Goal: Information Seeking & Learning: Learn about a topic

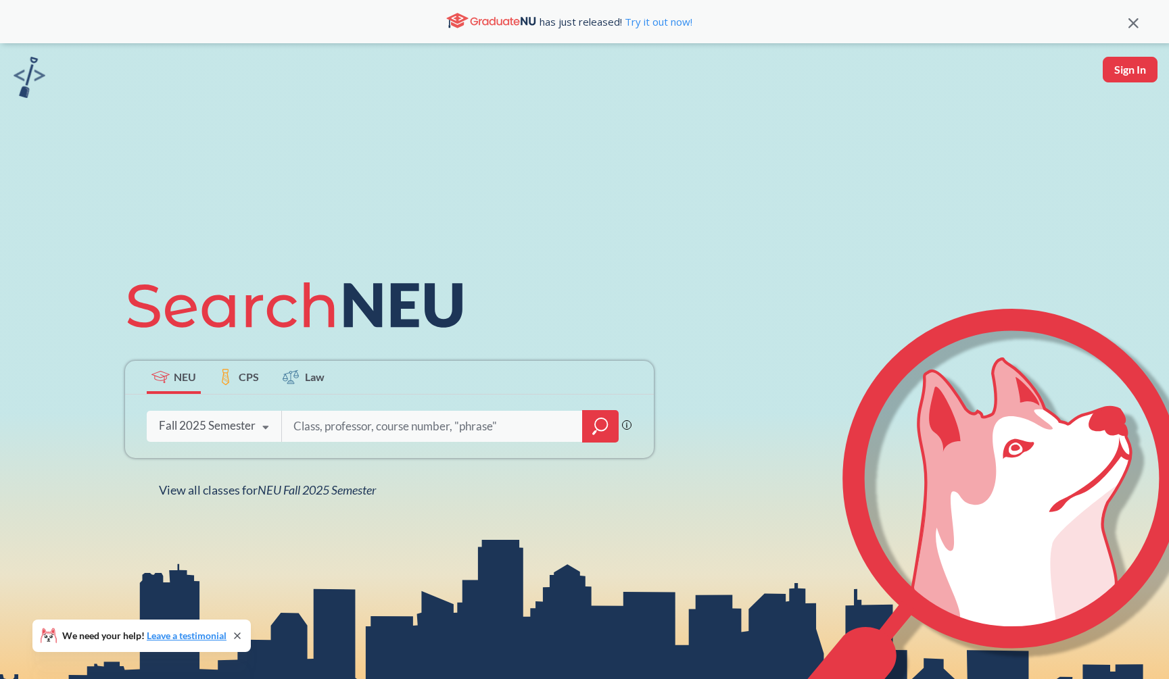
click at [601, 424] on icon "magnifying glass" at bounding box center [600, 426] width 16 height 19
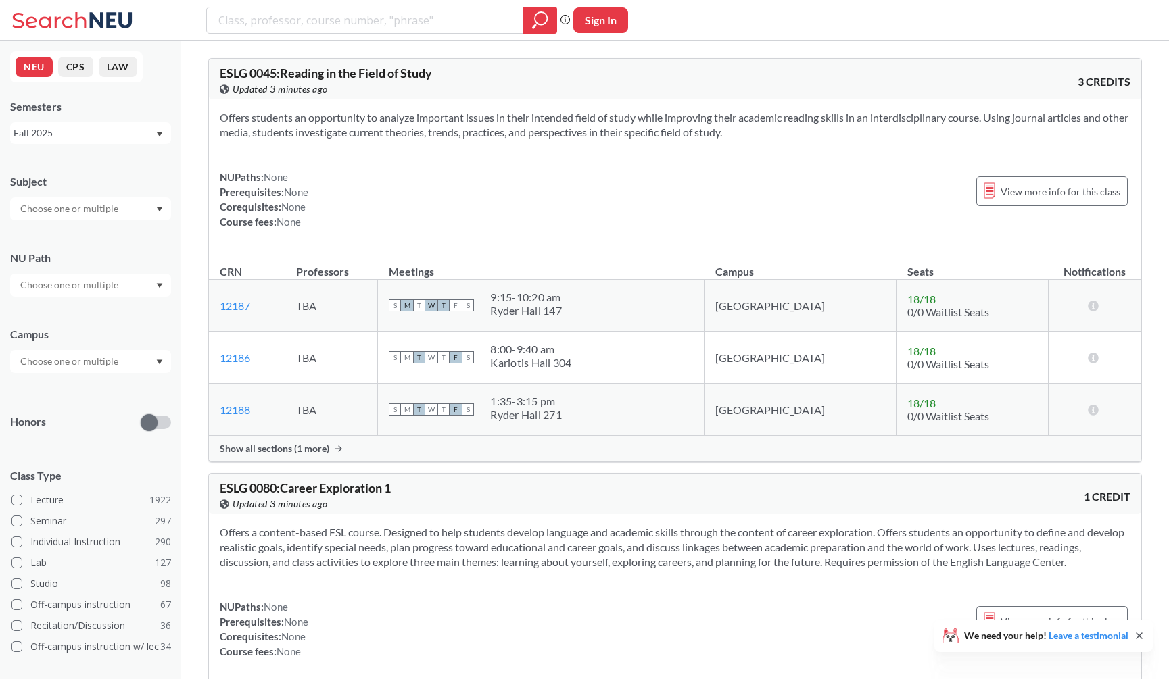
click at [97, 202] on input "text" at bounding box center [71, 209] width 114 height 16
click at [94, 241] on p "Computer Science" at bounding box center [94, 247] width 153 height 14
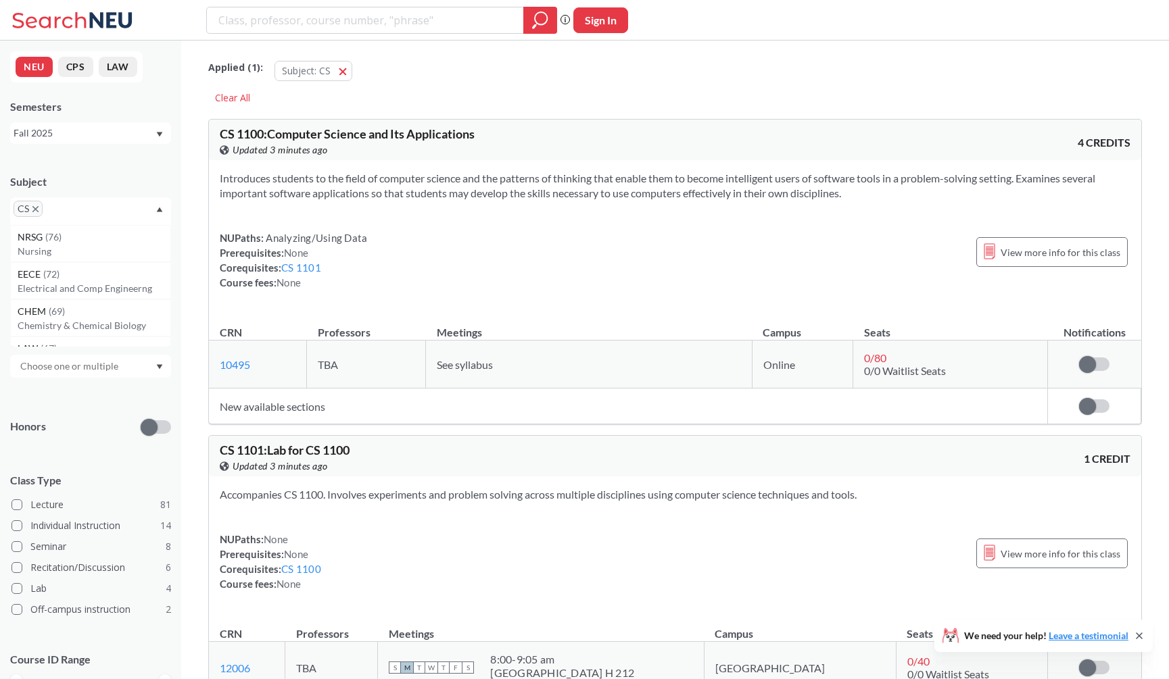
click at [355, 199] on section "Introduces students to the field of computer science and the patterns of thinki…" at bounding box center [675, 186] width 910 height 30
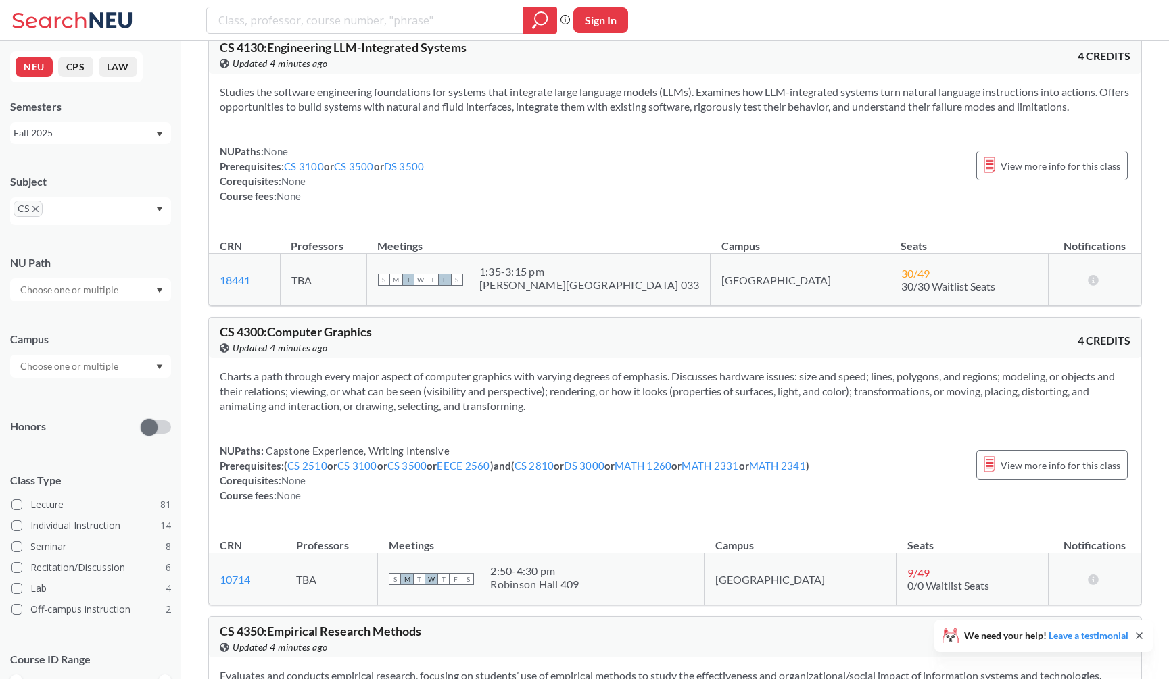
scroll to position [9936, 0]
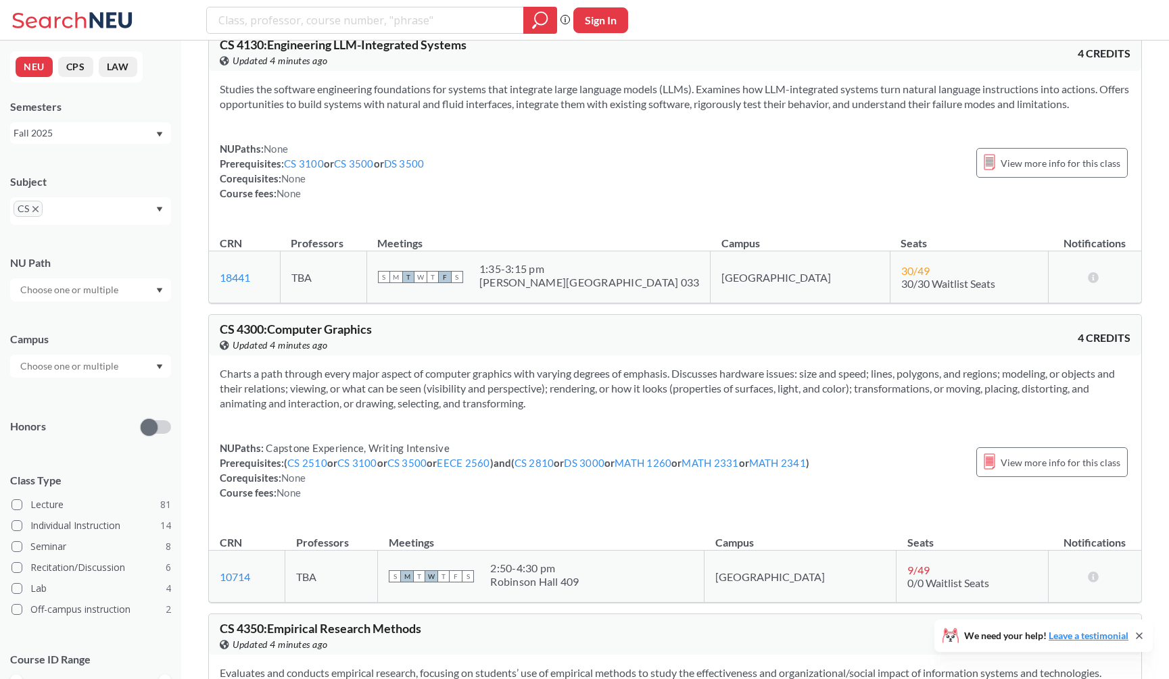
click at [1138, 633] on icon at bounding box center [1138, 636] width 11 height 11
click at [1011, 522] on div "Charts a path through every major aspect of computer graphics with varying degr…" at bounding box center [675, 438] width 932 height 166
click at [900, 411] on section "Charts a path through every major aspect of computer graphics with varying degr…" at bounding box center [675, 388] width 910 height 45
click at [901, 411] on section "Charts a path through every major aspect of computer graphics with varying degr…" at bounding box center [675, 388] width 910 height 45
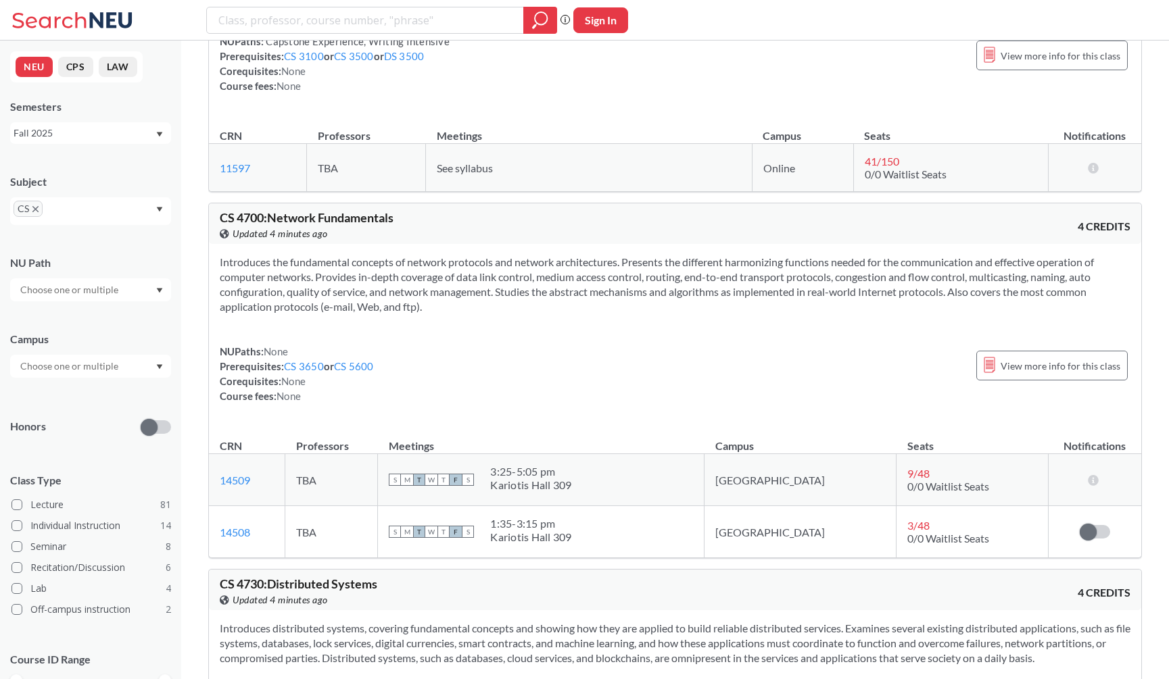
scroll to position [12431, 0]
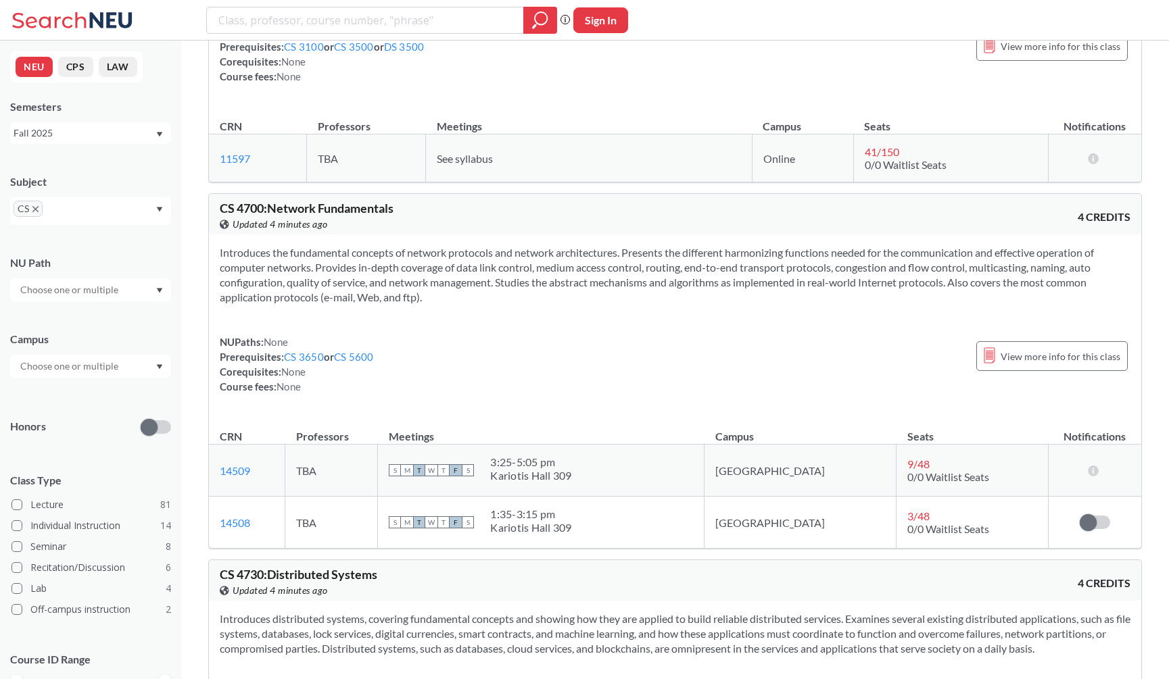
click at [76, 141] on div "Fall 2025" at bounding box center [90, 133] width 161 height 22
click at [80, 206] on div "Spring 2025" at bounding box center [94, 210] width 153 height 15
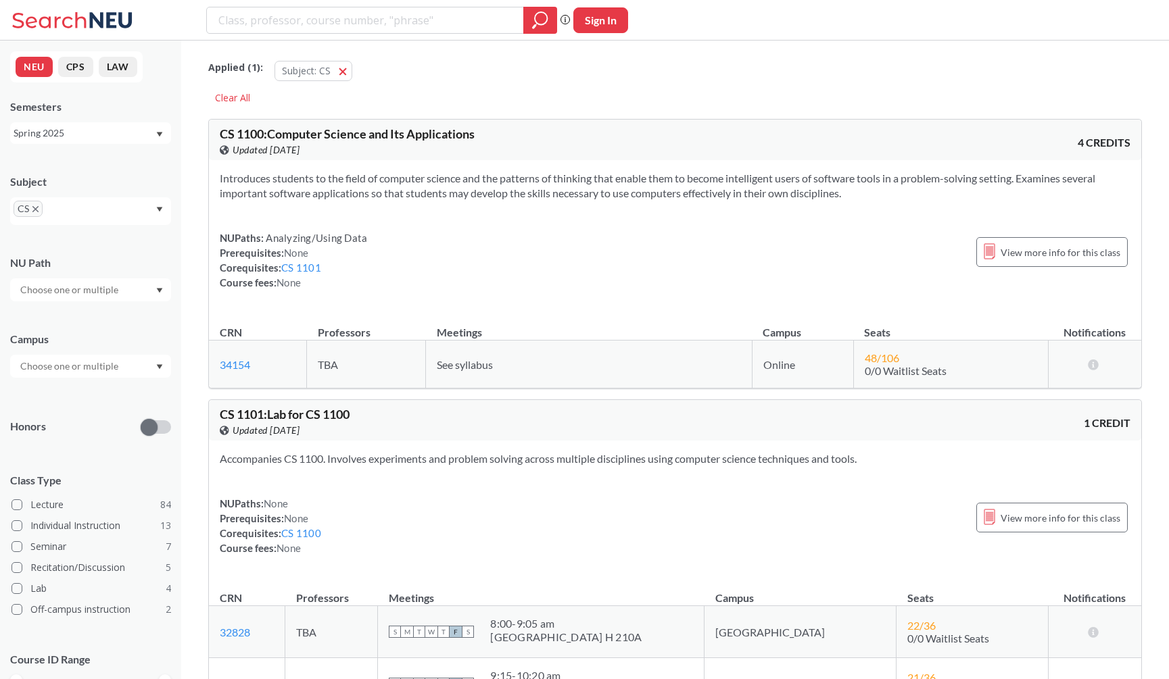
click at [378, 222] on div "Introduces students to the field of computer science and the patterns of thinki…" at bounding box center [675, 235] width 932 height 151
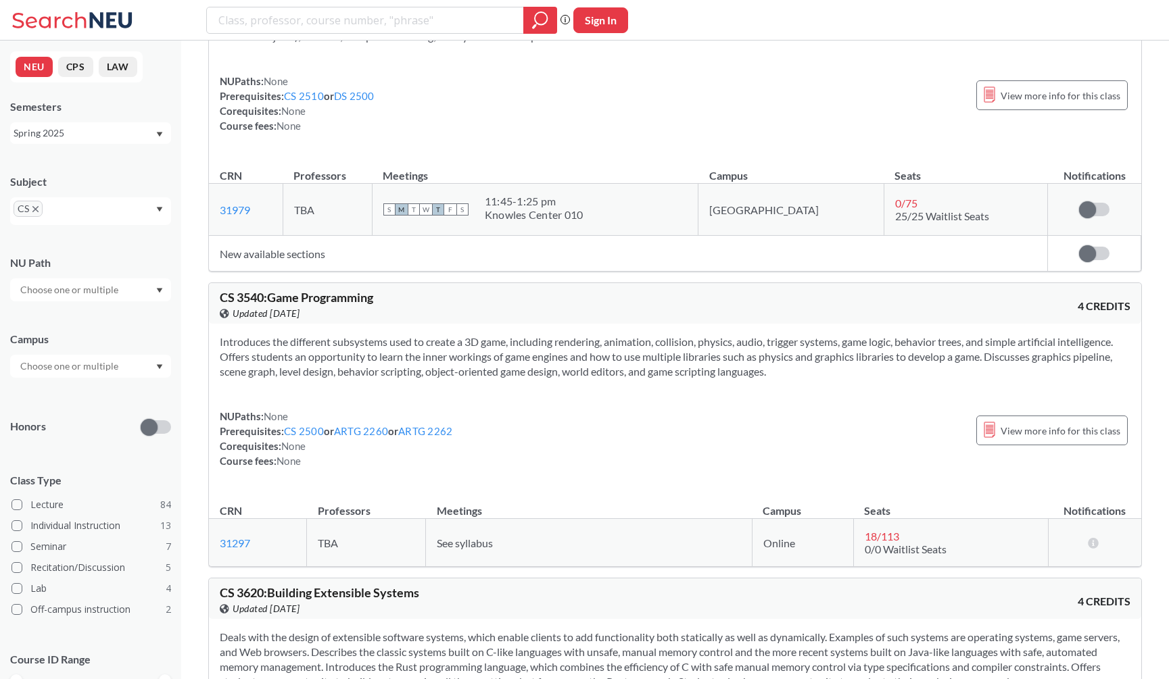
scroll to position [7212, 0]
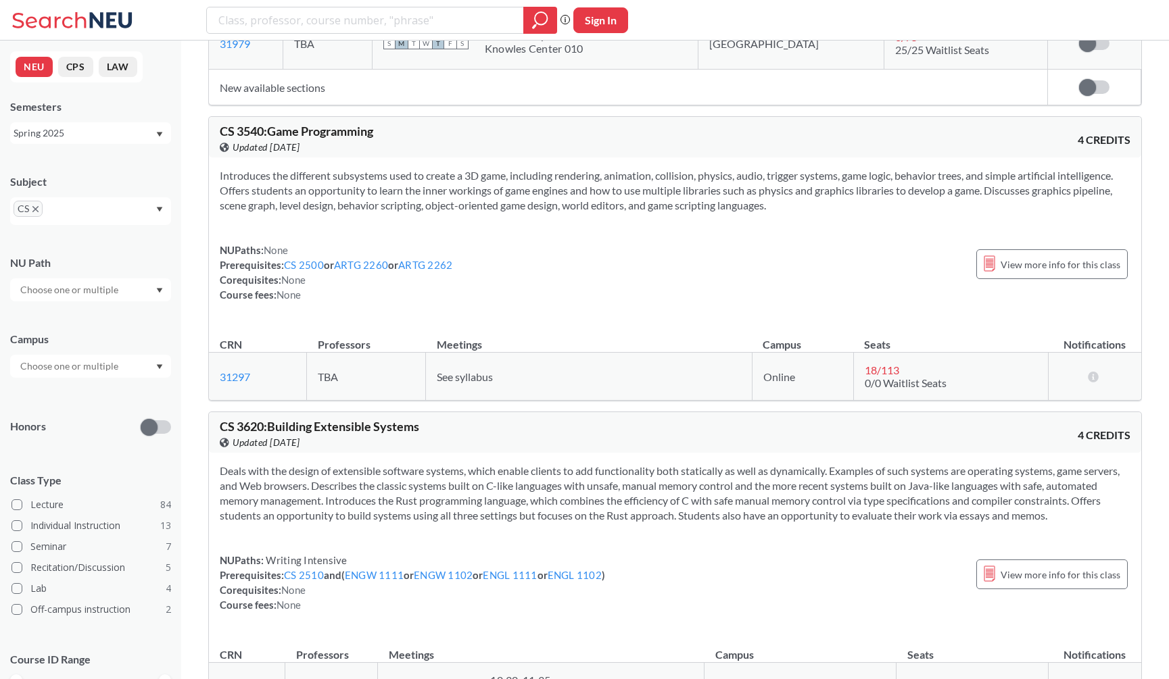
click at [618, 243] on div "NUPaths: None Prerequisites: CS 2500 or ARTG 2260 or ARTG 2262 Corequisites: No…" at bounding box center [675, 272] width 910 height 59
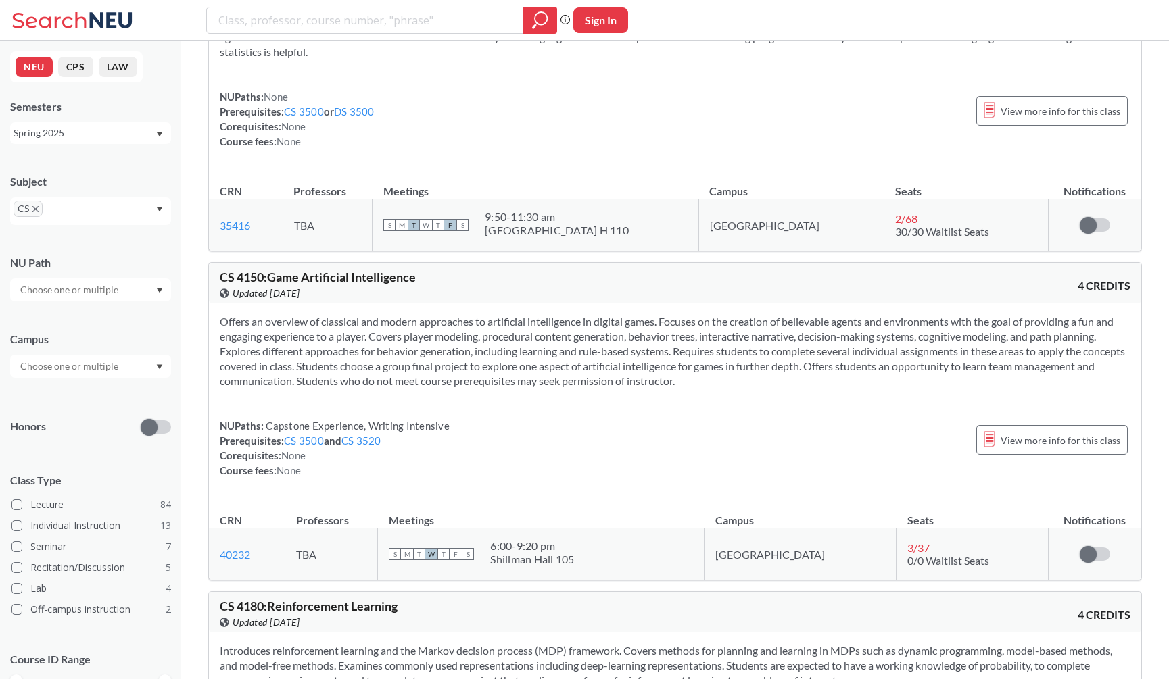
scroll to position [10196, 0]
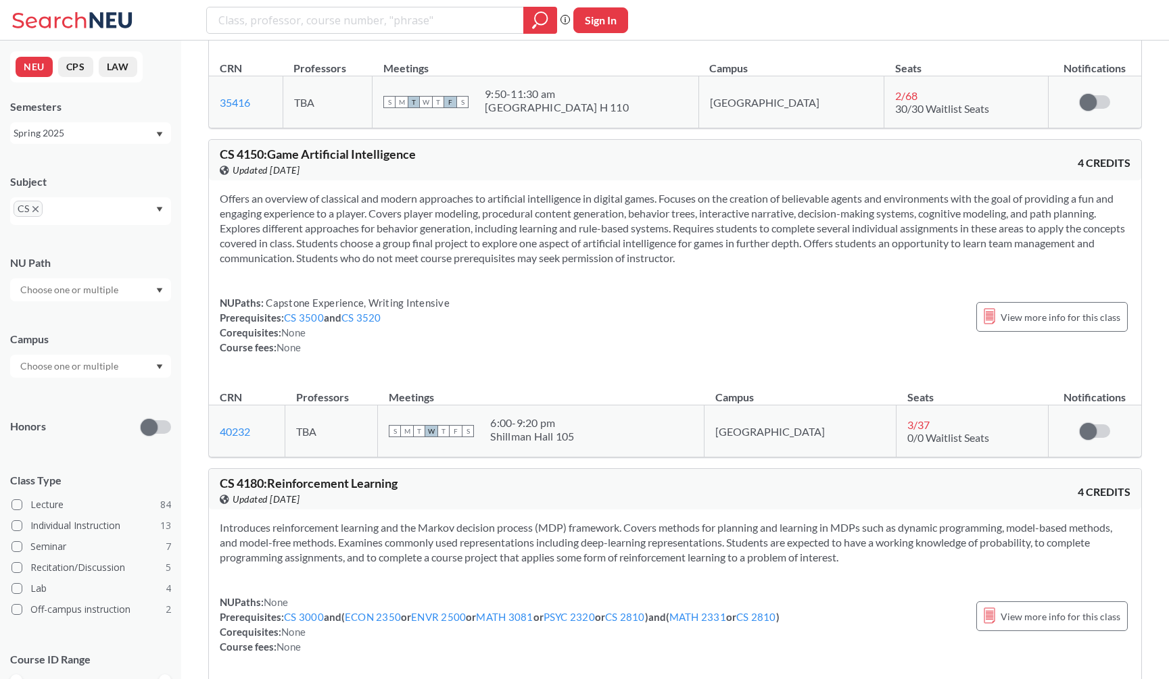
click at [406, 264] on section "Offers an overview of classical and modern approaches to artificial intelligenc…" at bounding box center [675, 228] width 910 height 74
click at [418, 278] on div "Offers an overview of classical and modern approaches to artificial intelligenc…" at bounding box center [675, 278] width 932 height 196
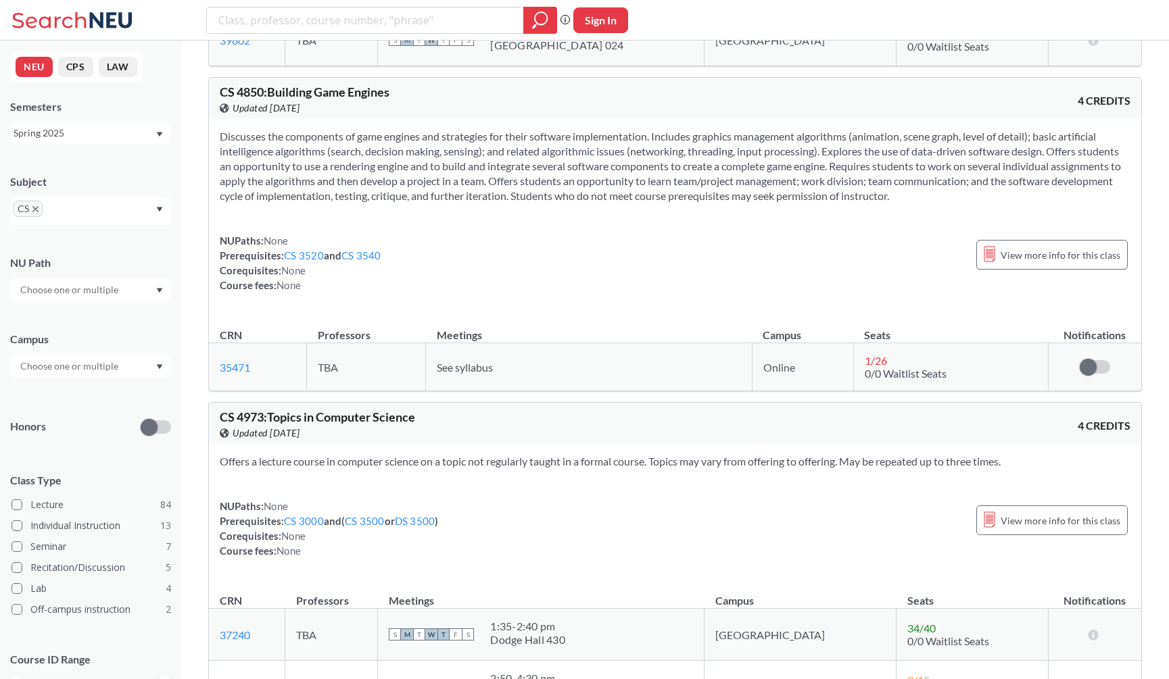
scroll to position [14601, 0]
